Goal: Information Seeking & Learning: Learn about a topic

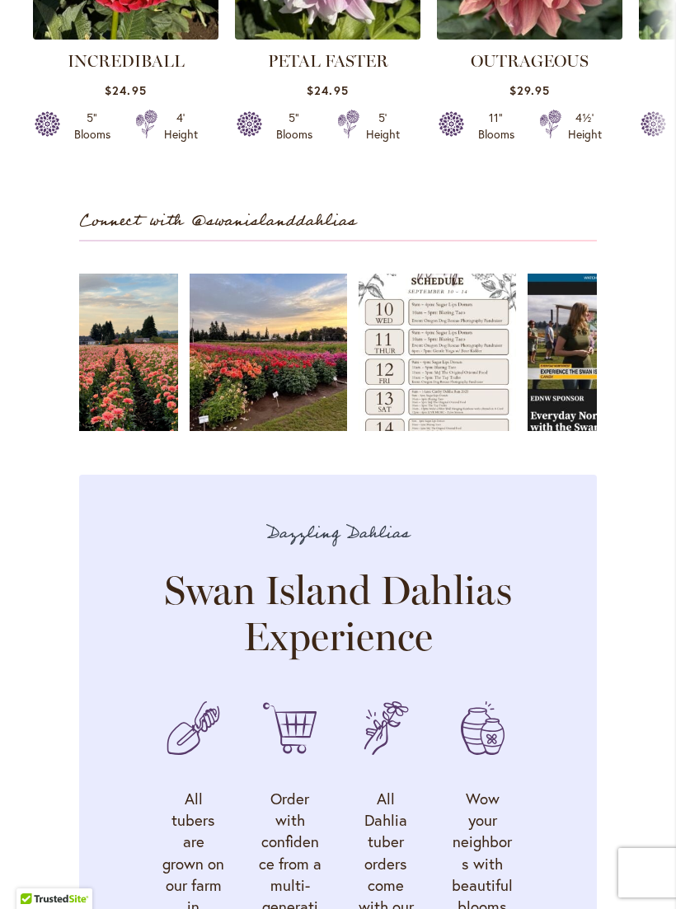
scroll to position [3958, 0]
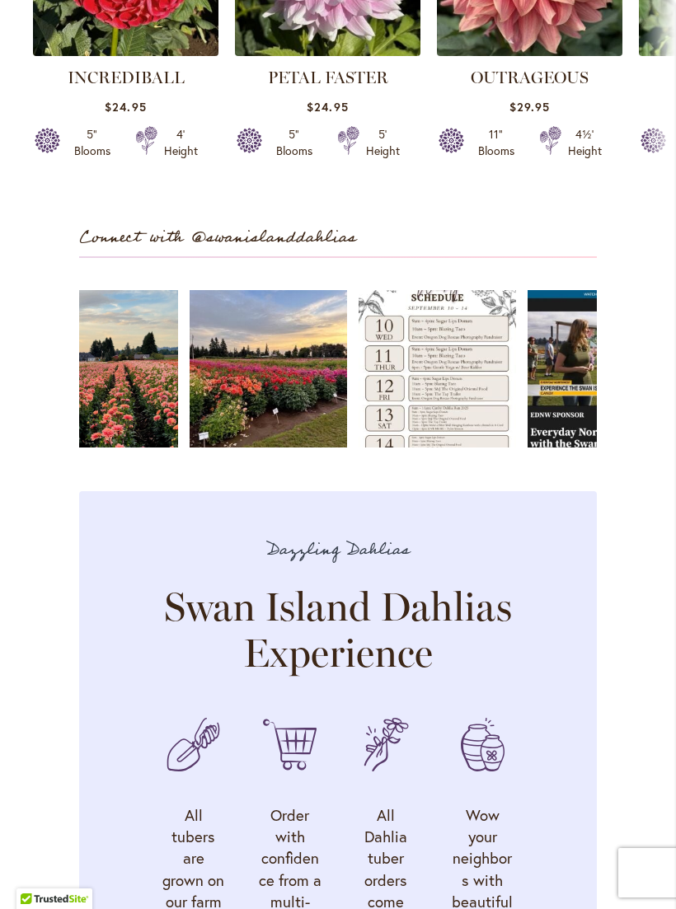
click at [439, 386] on link "Open" at bounding box center [437, 368] width 157 height 157
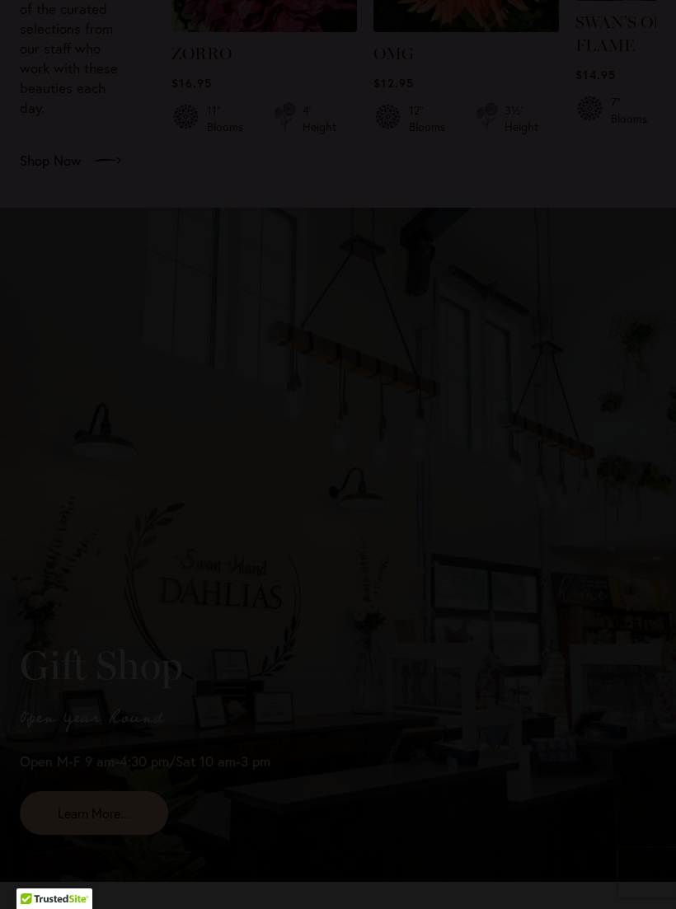
scroll to position [2735, 0]
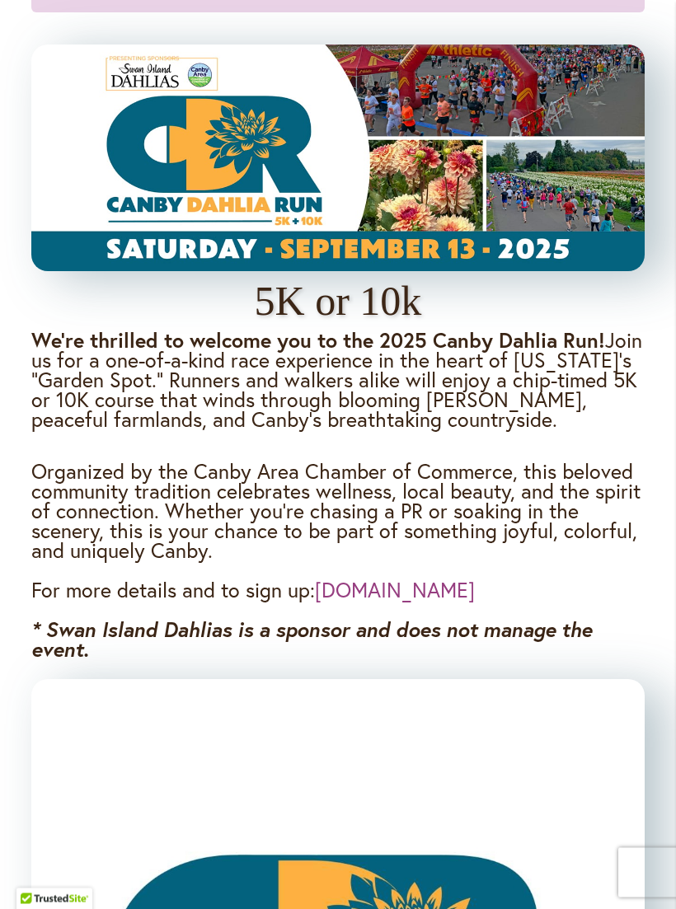
scroll to position [1343, 0]
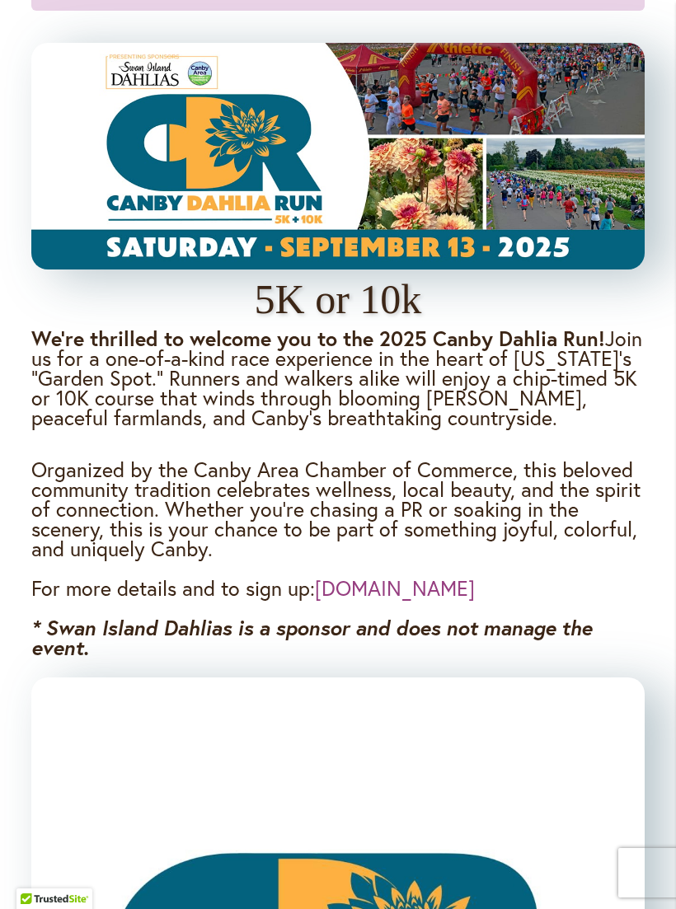
click at [405, 602] on link "CanbyDahliaRun.com" at bounding box center [395, 587] width 160 height 27
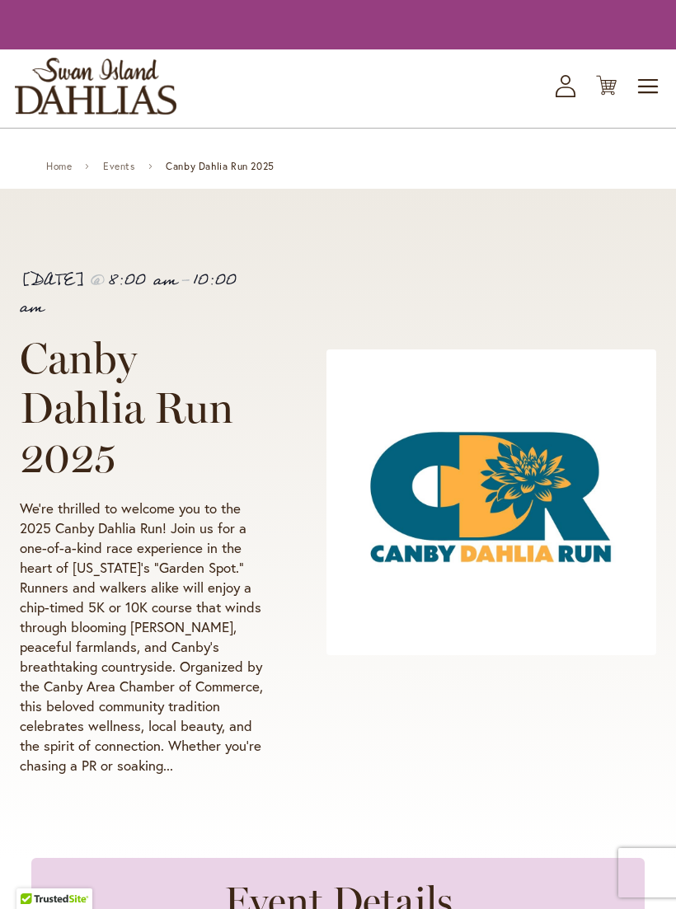
scroll to position [1370, 0]
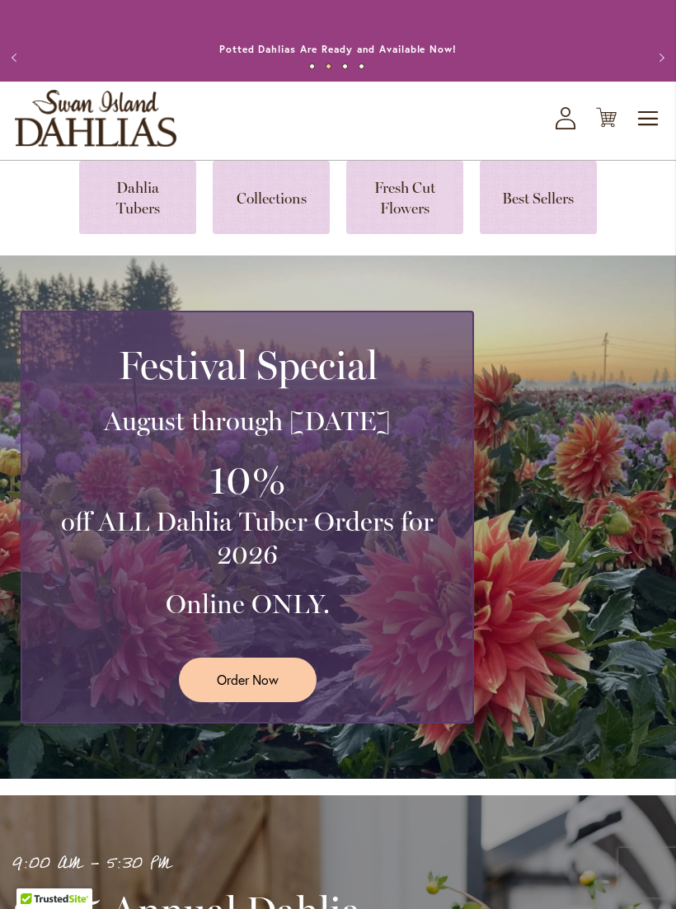
click at [646, 135] on span "Toggle Nav" at bounding box center [648, 118] width 25 height 33
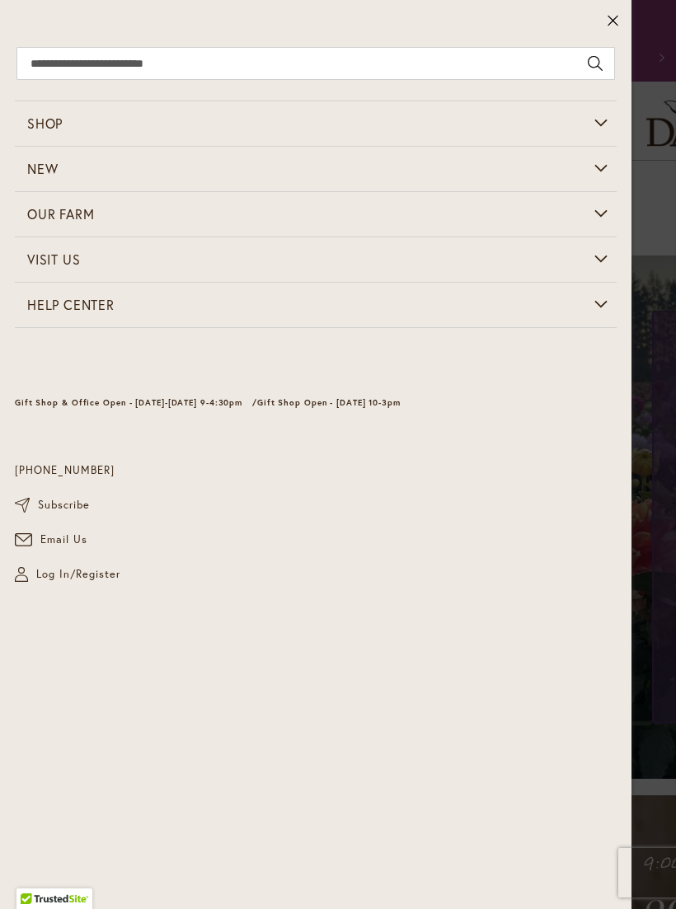
click at [617, 21] on icon at bounding box center [613, 20] width 12 height 16
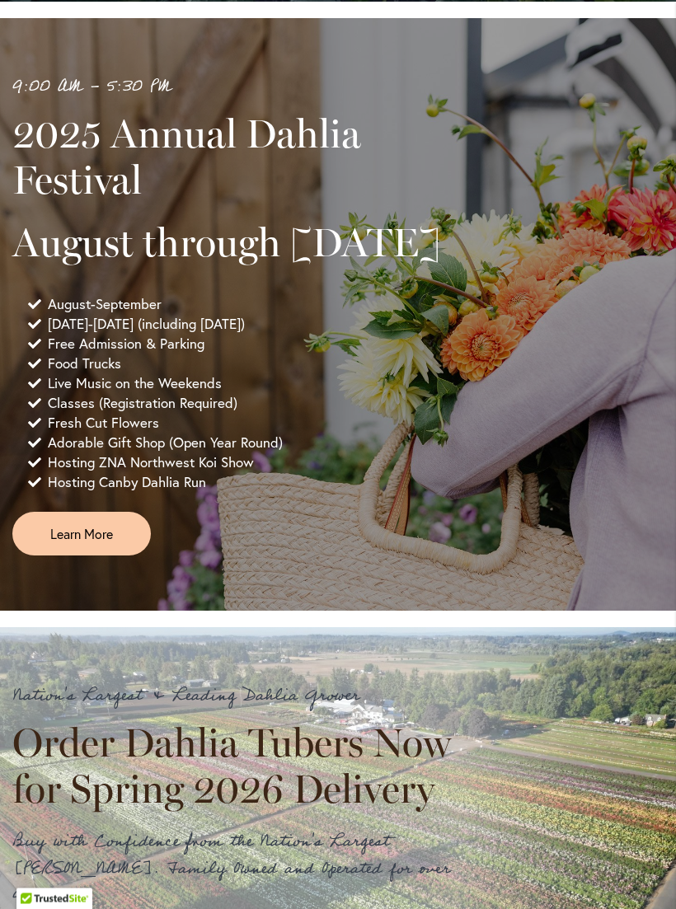
scroll to position [777, 0]
click at [91, 543] on span "Learn More" at bounding box center [81, 533] width 63 height 19
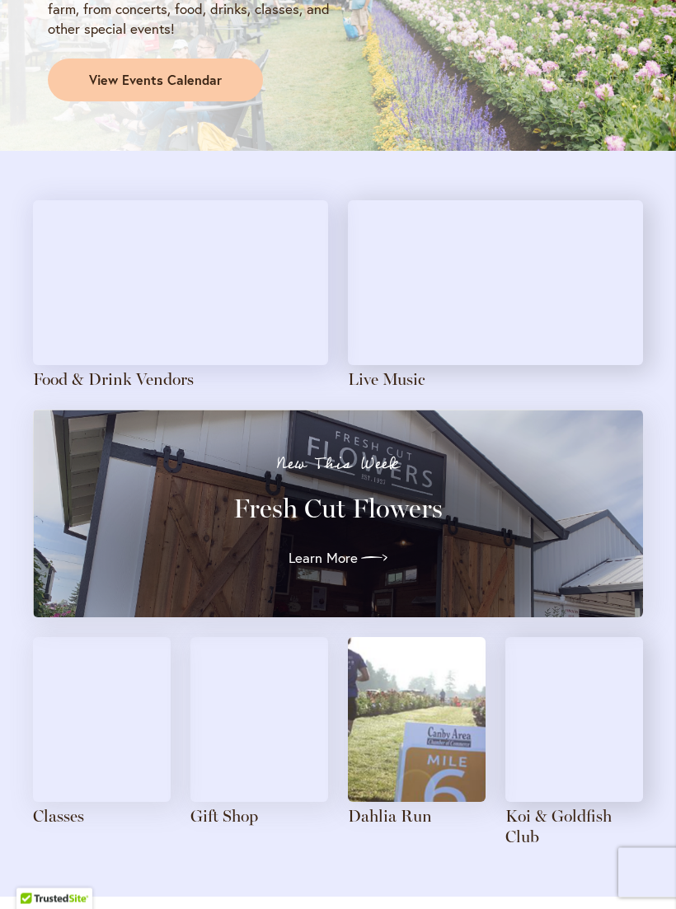
scroll to position [1483, 0]
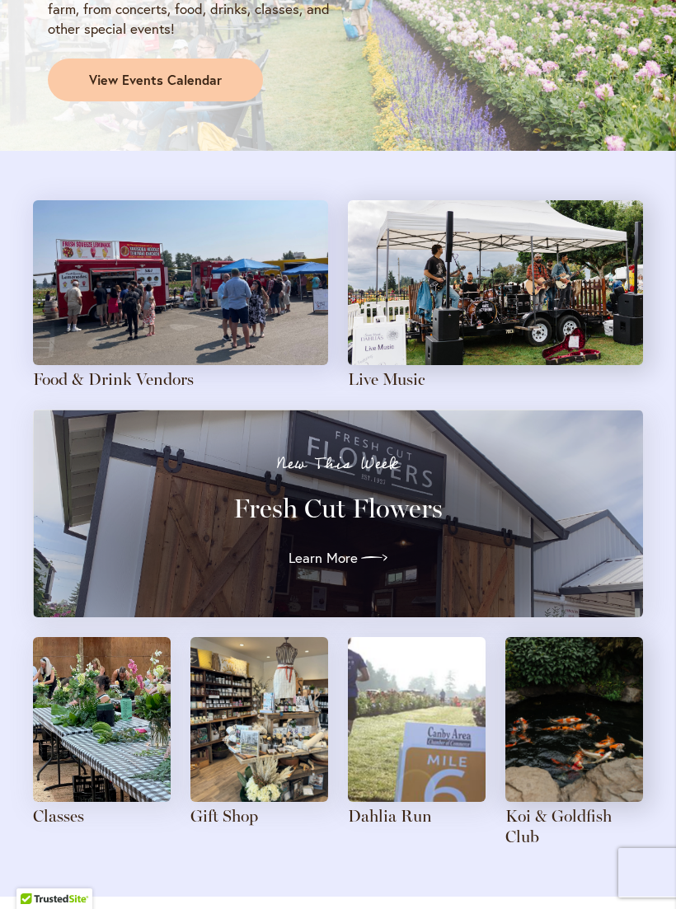
click at [345, 556] on span "Learn More" at bounding box center [322, 558] width 69 height 20
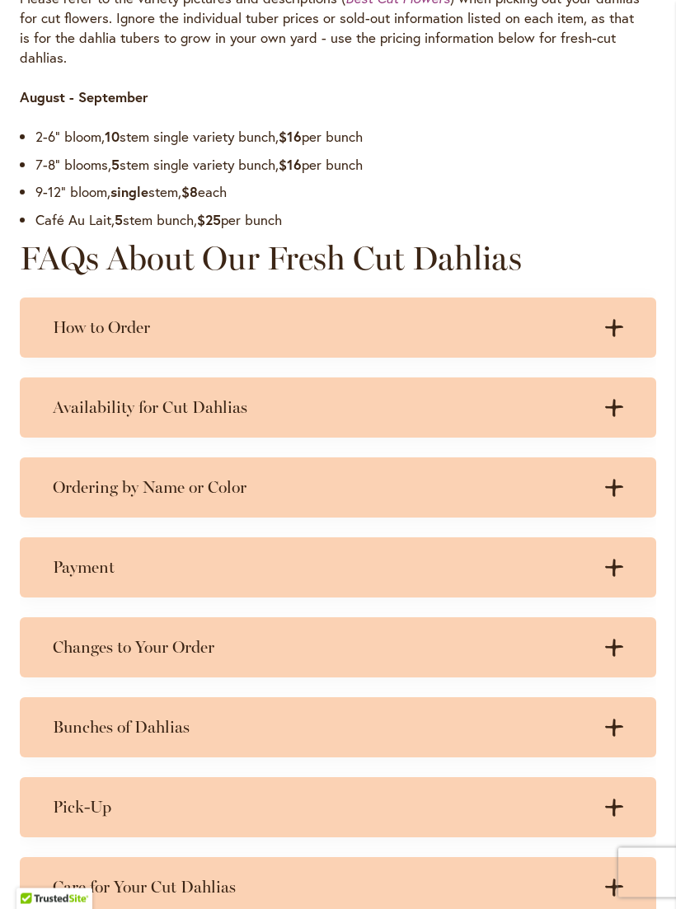
scroll to position [1246, 0]
click at [612, 335] on icon at bounding box center [614, 329] width 18 height 17
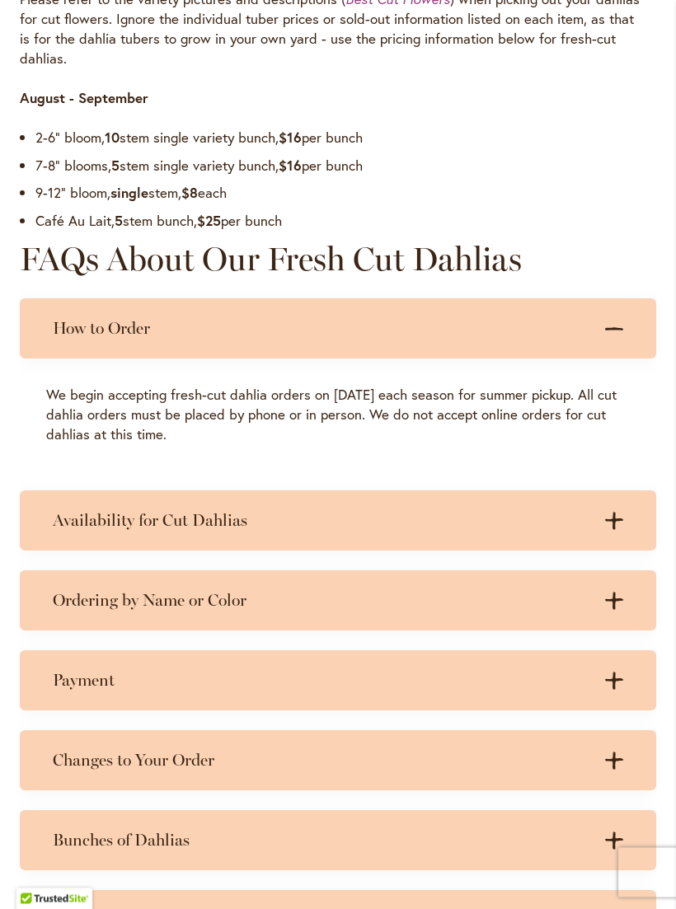
scroll to position [1247, 0]
click at [615, 523] on icon at bounding box center [614, 520] width 18 height 17
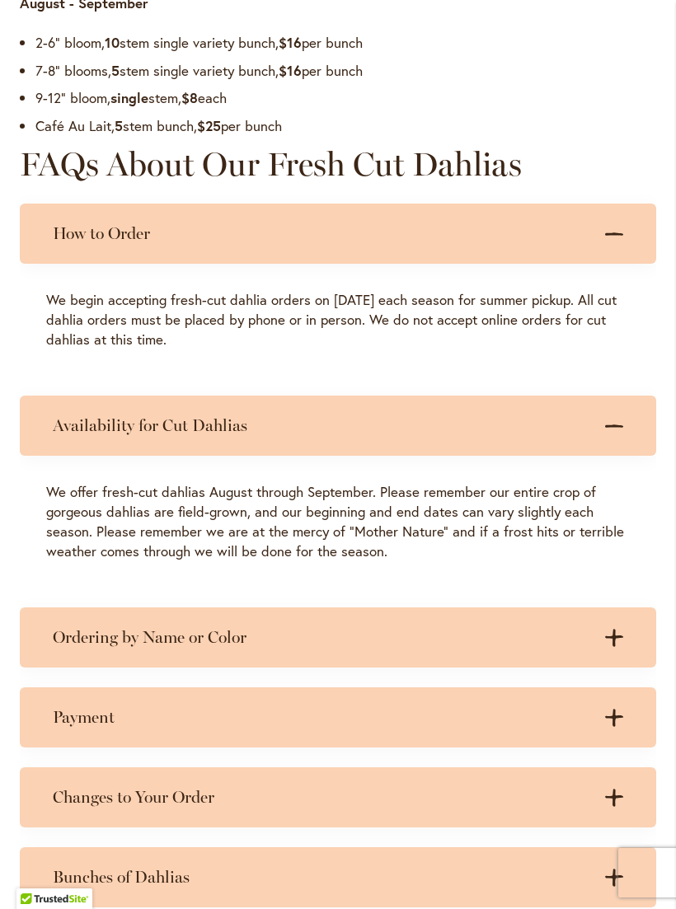
scroll to position [1349, 0]
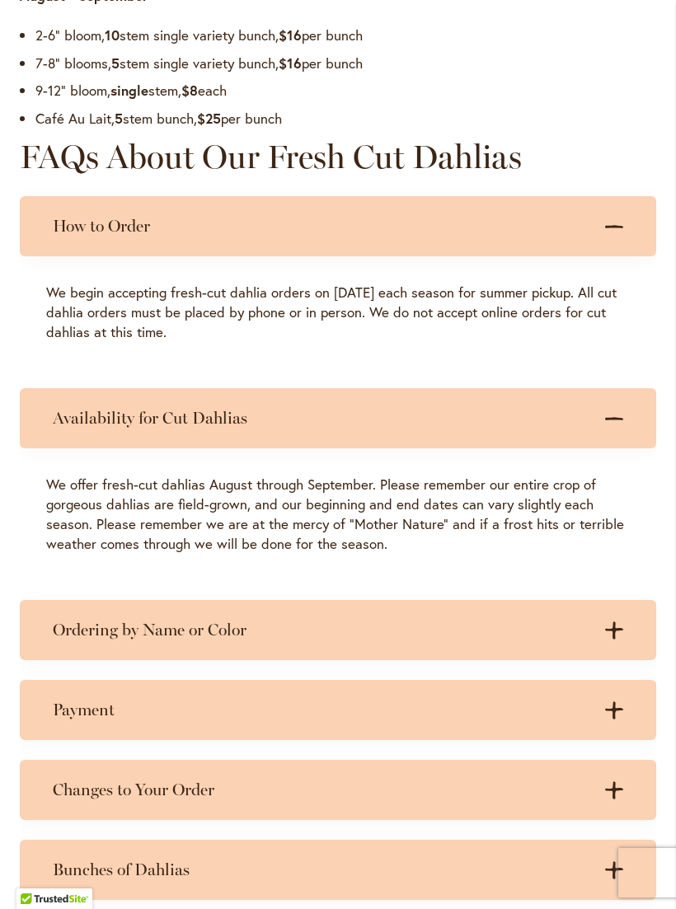
click at [621, 415] on icon ".cls-1 { fill: #3c2616; stroke-width: 0px; }" at bounding box center [614, 419] width 18 height 18
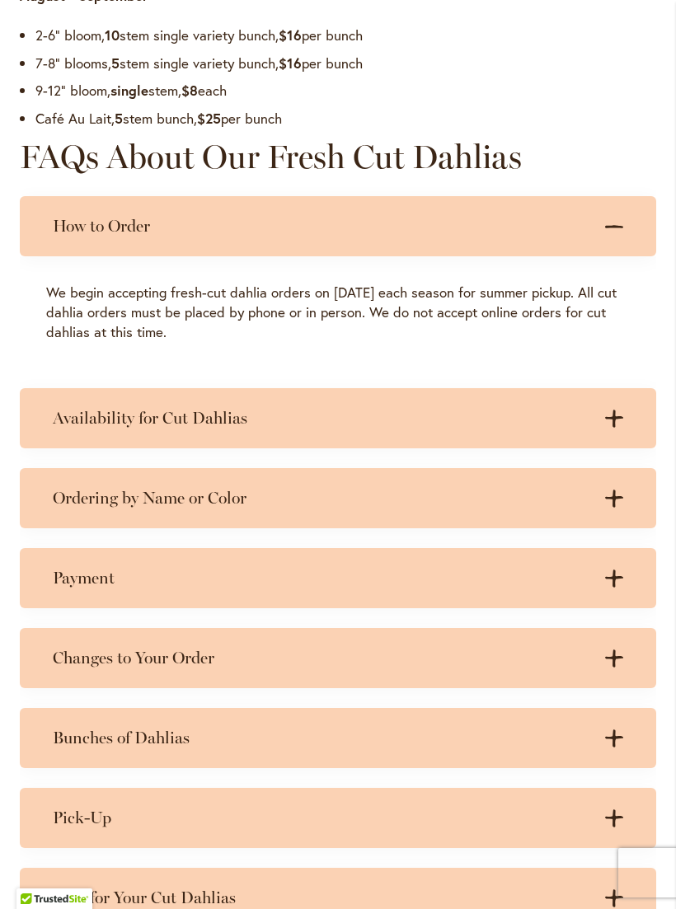
click at [617, 235] on icon ".cls-1 { fill: #3c2616; stroke-width: 0px; }" at bounding box center [614, 227] width 18 height 18
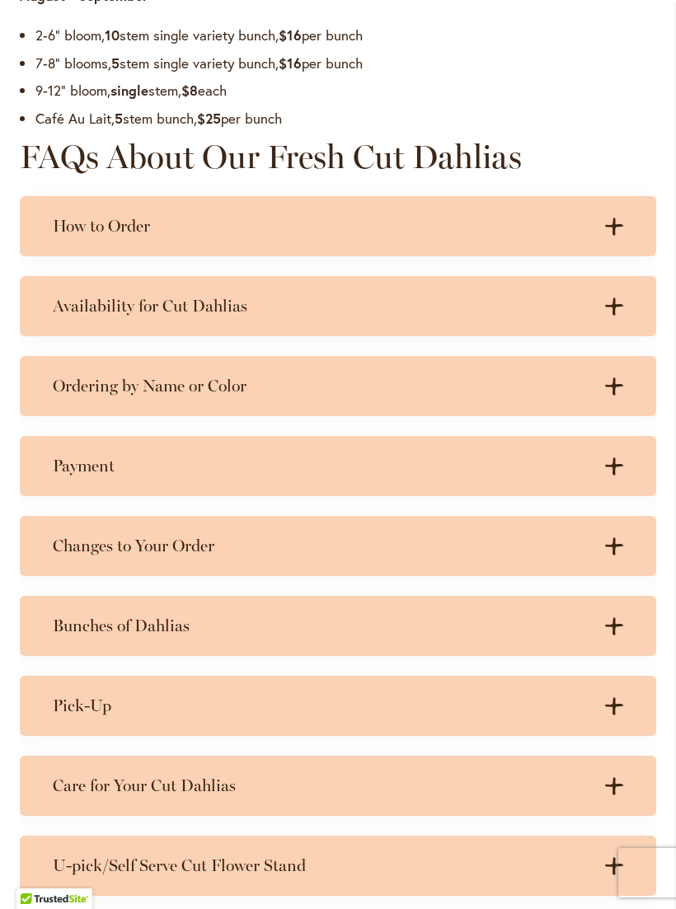
click at [615, 395] on icon at bounding box center [614, 385] width 18 height 17
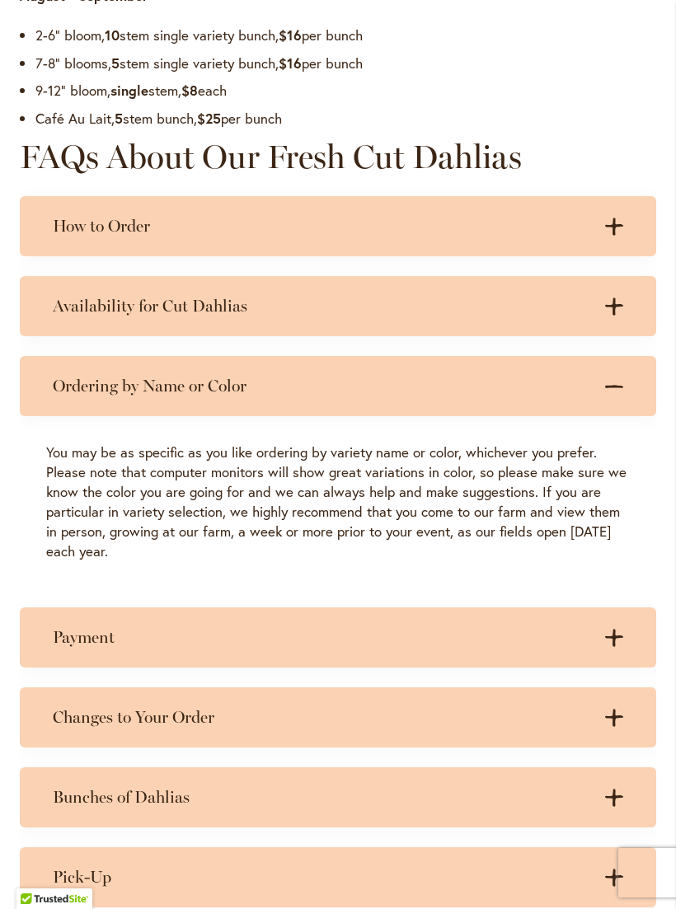
click at [614, 396] on icon ".cls-1 { fill: #3c2616; stroke-width: 0px; }" at bounding box center [614, 386] width 18 height 18
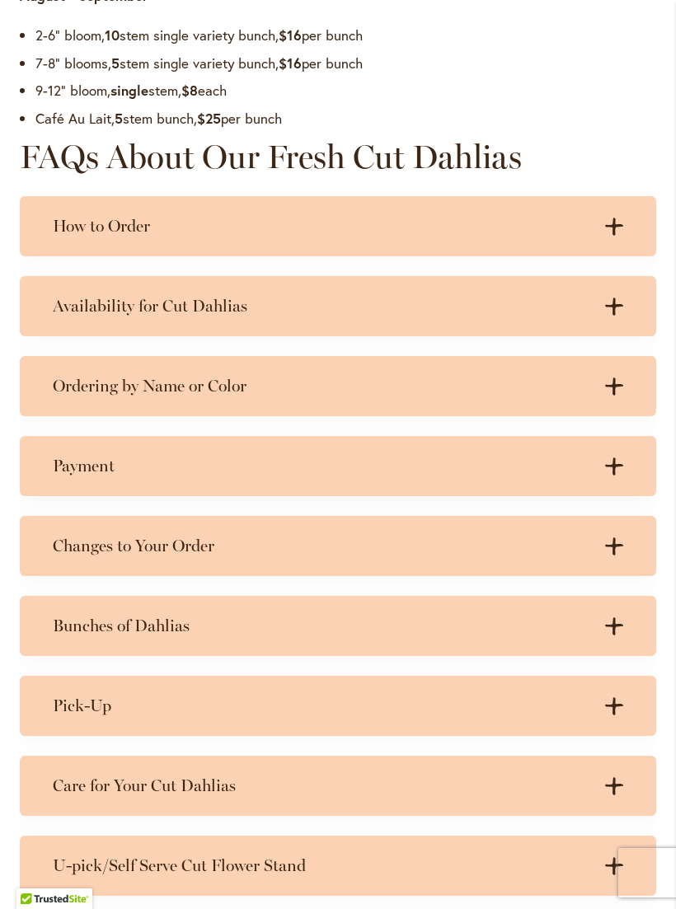
click at [616, 476] on icon ".cls-1 { fill: #3c2616; stroke-width: 0px; }" at bounding box center [614, 466] width 18 height 18
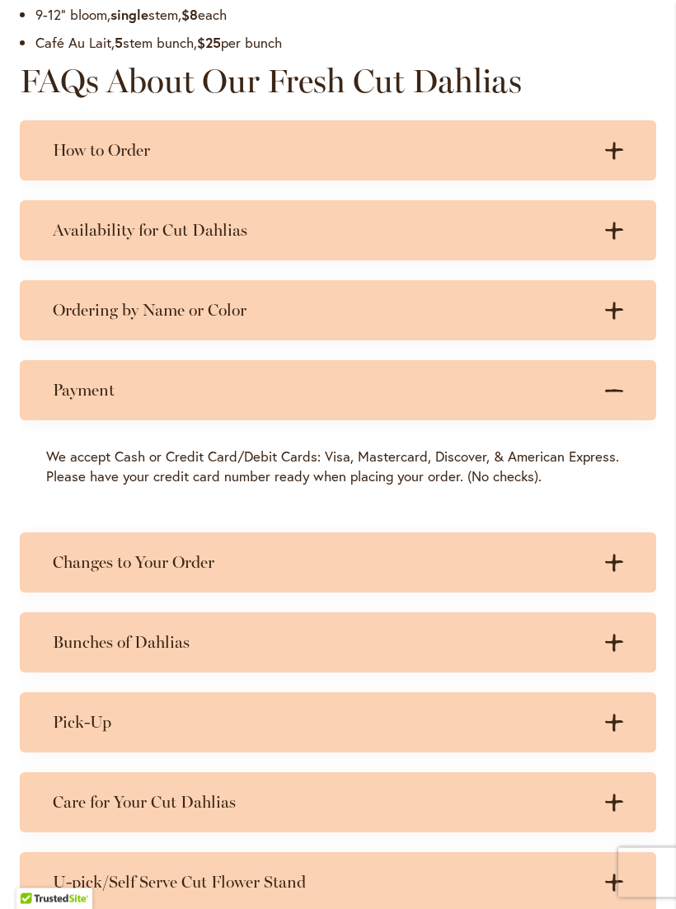
scroll to position [1425, 0]
click at [614, 411] on div "Payment .cls-1 { fill: #3c2616; stroke-width: 0px; } .cls-1 { fill: #3c2616; st…" at bounding box center [338, 390] width 636 height 60
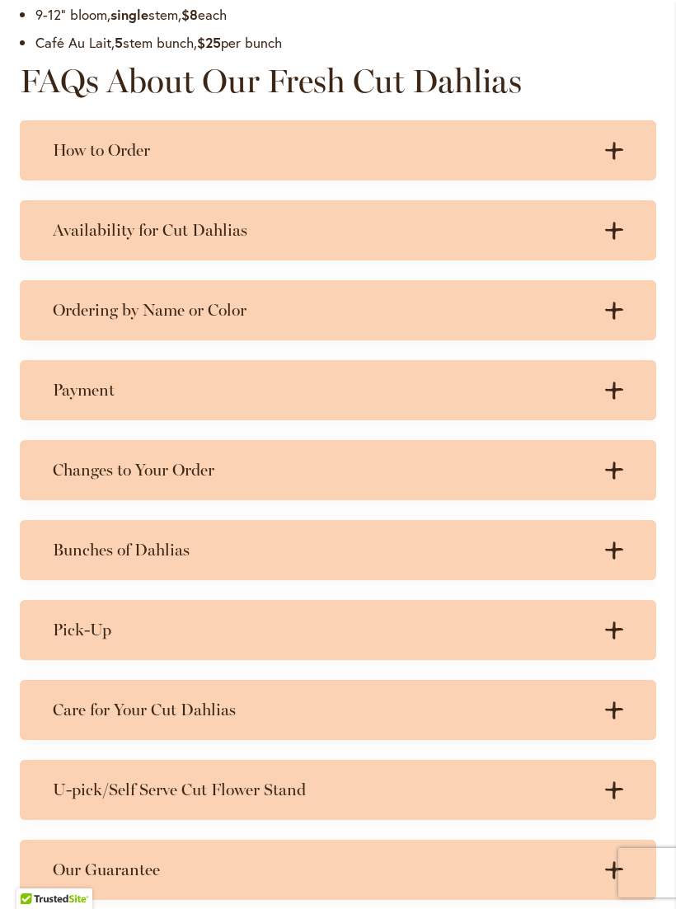
click at [617, 559] on icon ".cls-1 { fill: #3c2616; stroke-width: 0px; }" at bounding box center [614, 550] width 18 height 18
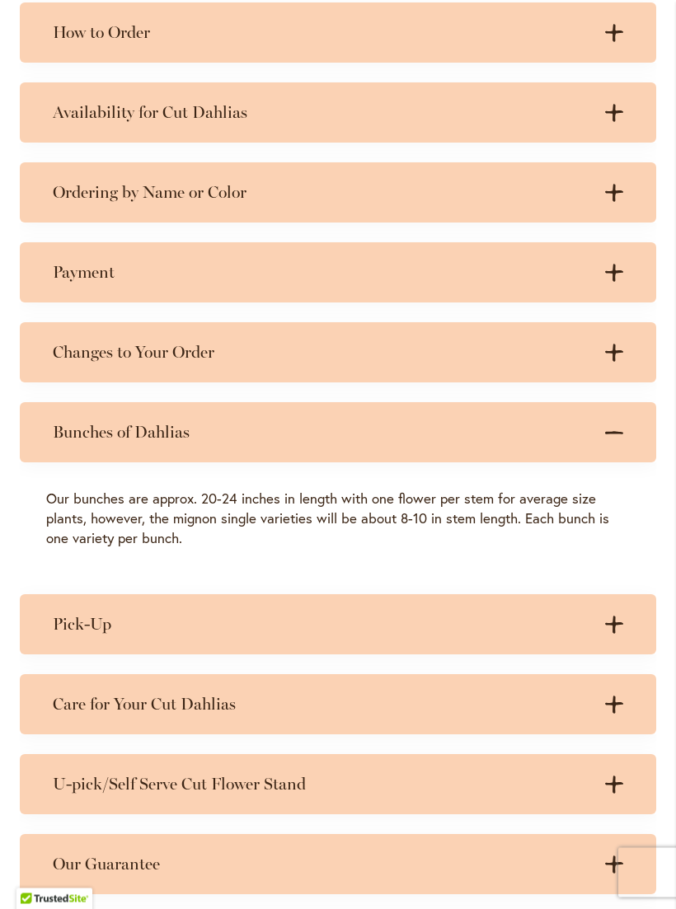
scroll to position [1545, 0]
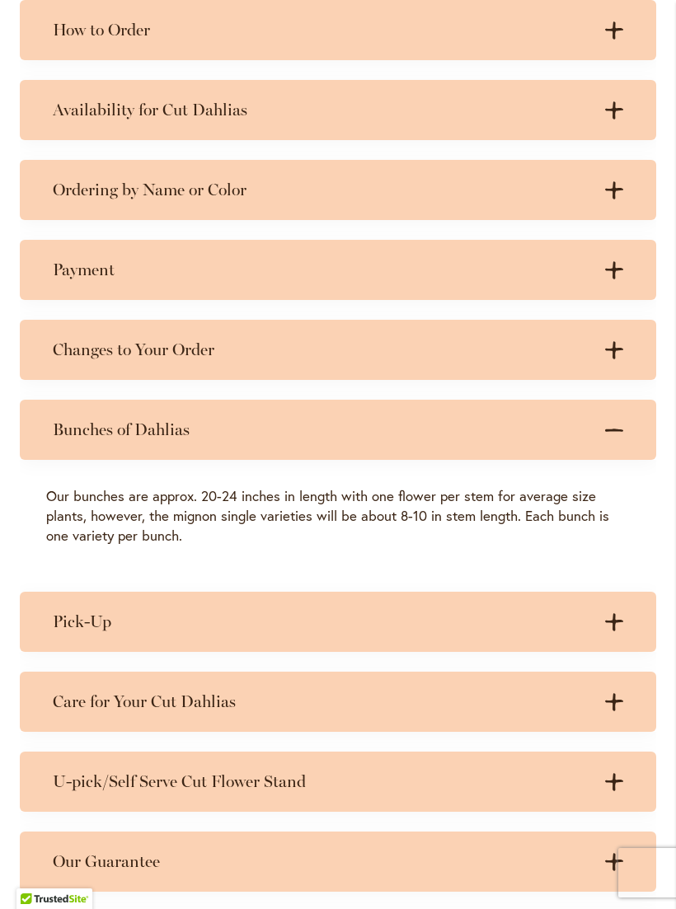
click at [617, 433] on icon ".cls-1 { fill: #3c2616; stroke-width: 0px; }" at bounding box center [614, 430] width 18 height 18
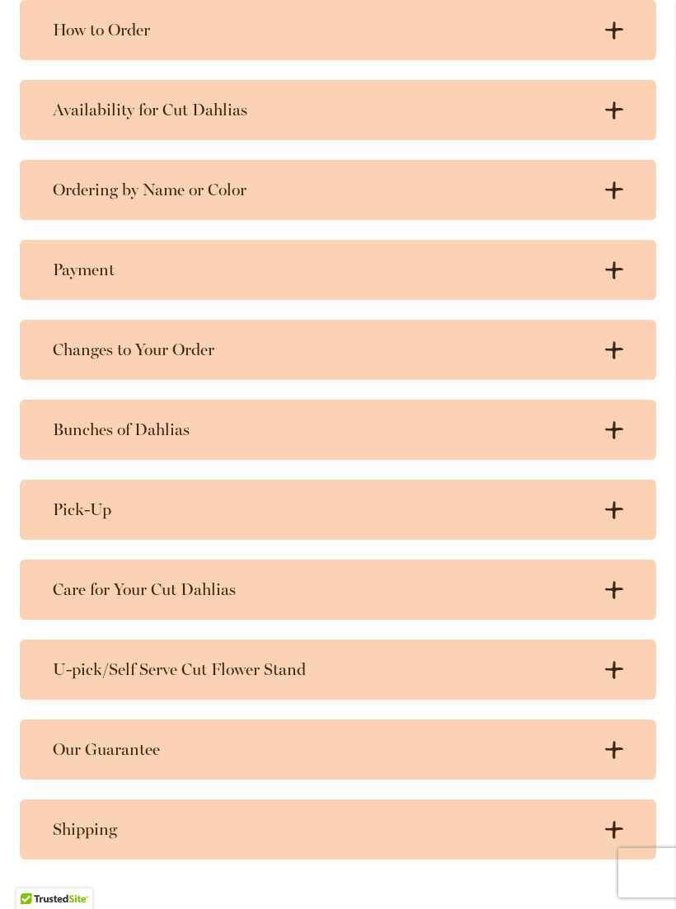
click at [614, 518] on icon at bounding box center [614, 509] width 18 height 17
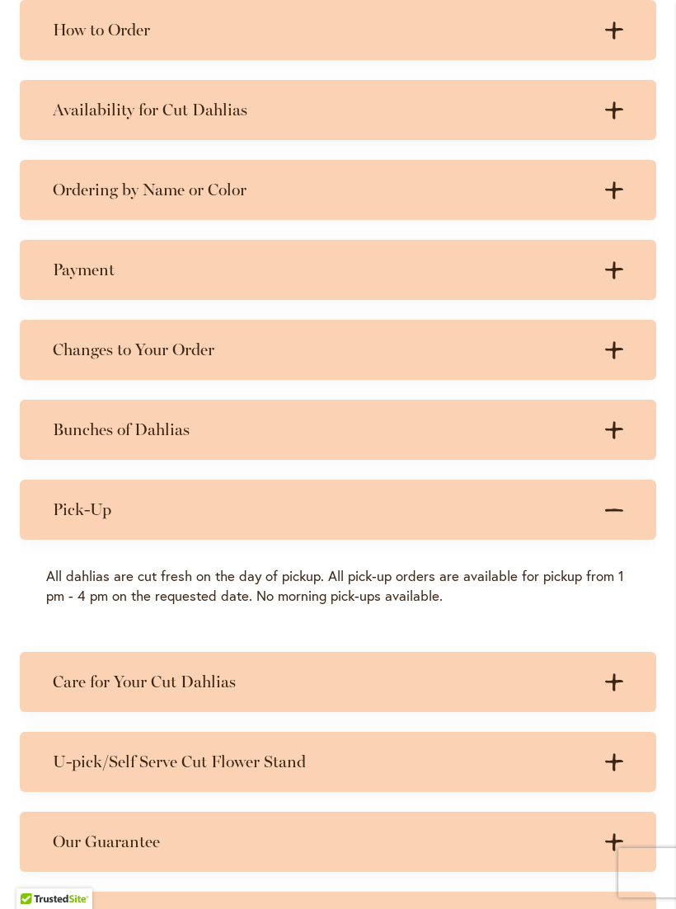
click at [616, 519] on icon ".cls-1 { fill: #3c2616; stroke-width: 0px; }" at bounding box center [614, 510] width 18 height 18
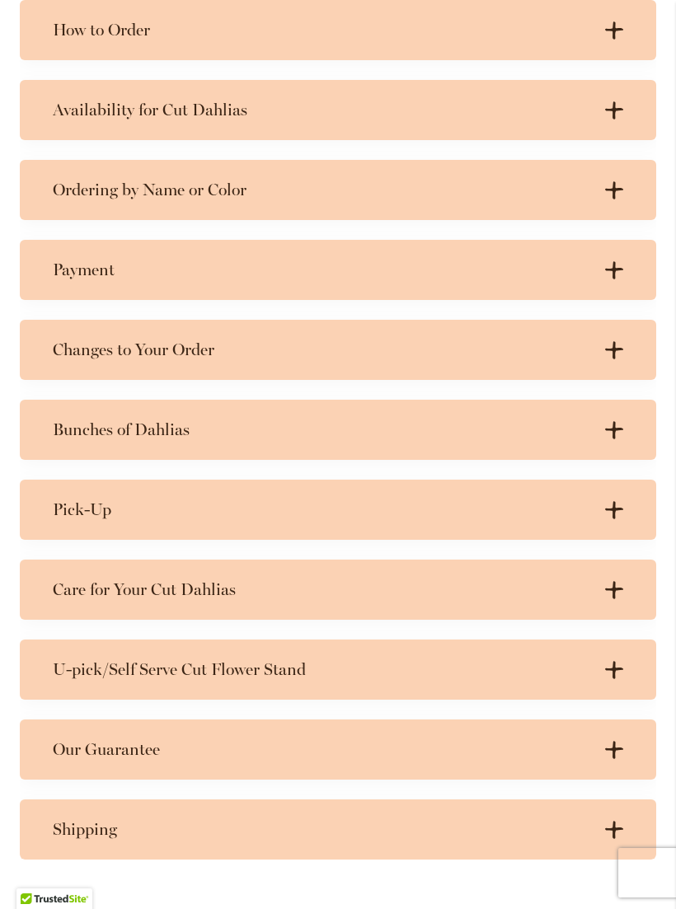
click at [615, 598] on icon at bounding box center [614, 589] width 18 height 17
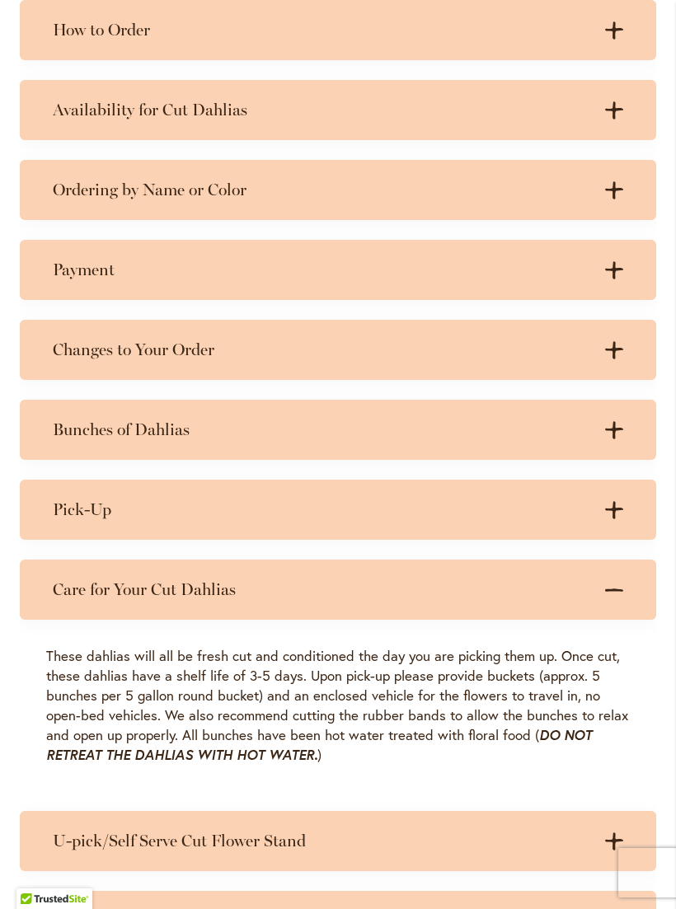
click at [618, 598] on icon ".cls-1 { fill: #3c2616; stroke-width: 0px; }" at bounding box center [614, 590] width 18 height 18
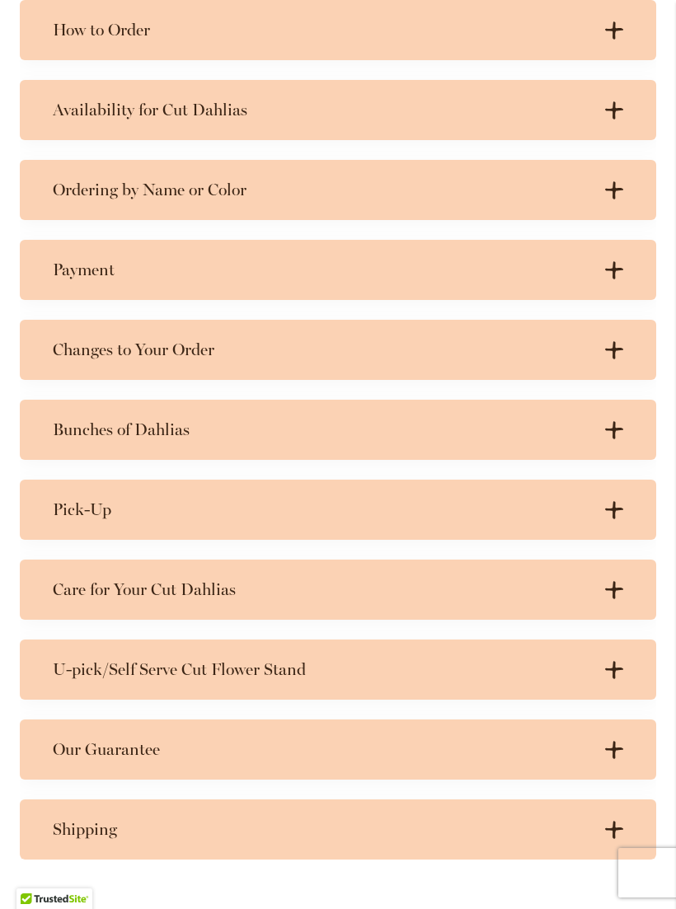
click at [613, 678] on icon at bounding box center [614, 669] width 18 height 17
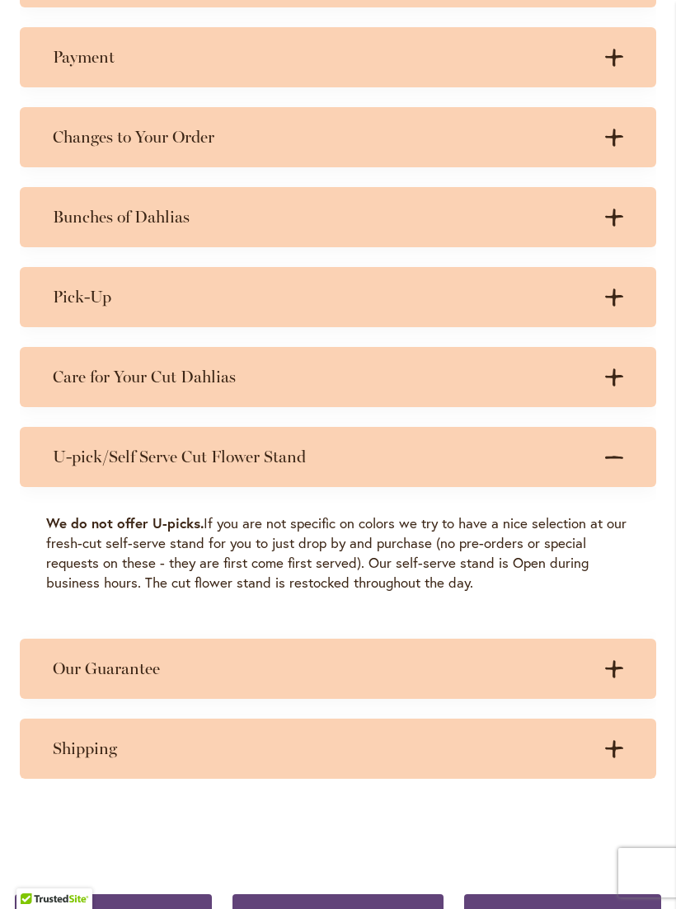
scroll to position [1759, 0]
click at [612, 466] on icon ".cls-1 { fill: #3c2616; stroke-width: 0px; }" at bounding box center [614, 457] width 18 height 18
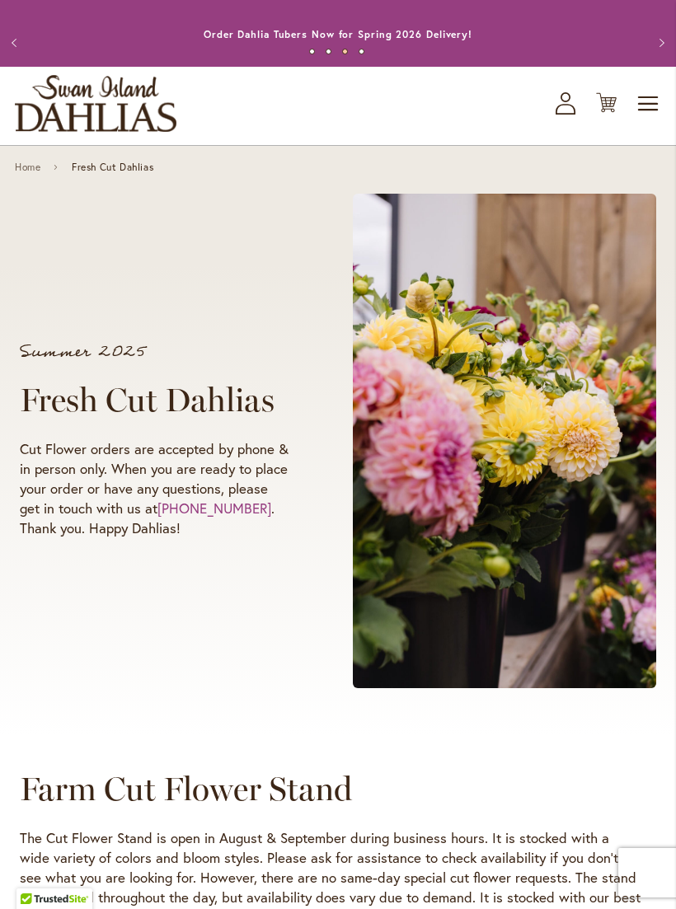
scroll to position [0, 0]
